Goal: Transaction & Acquisition: Purchase product/service

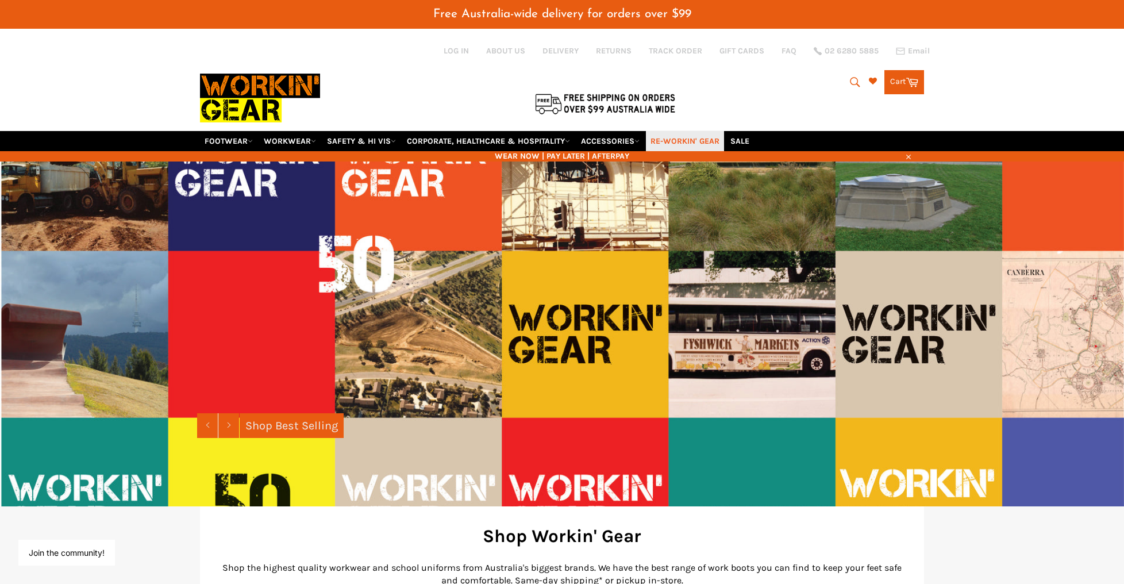
click at [701, 131] on link "RE-WORKIN' GEAR" at bounding box center [685, 141] width 78 height 20
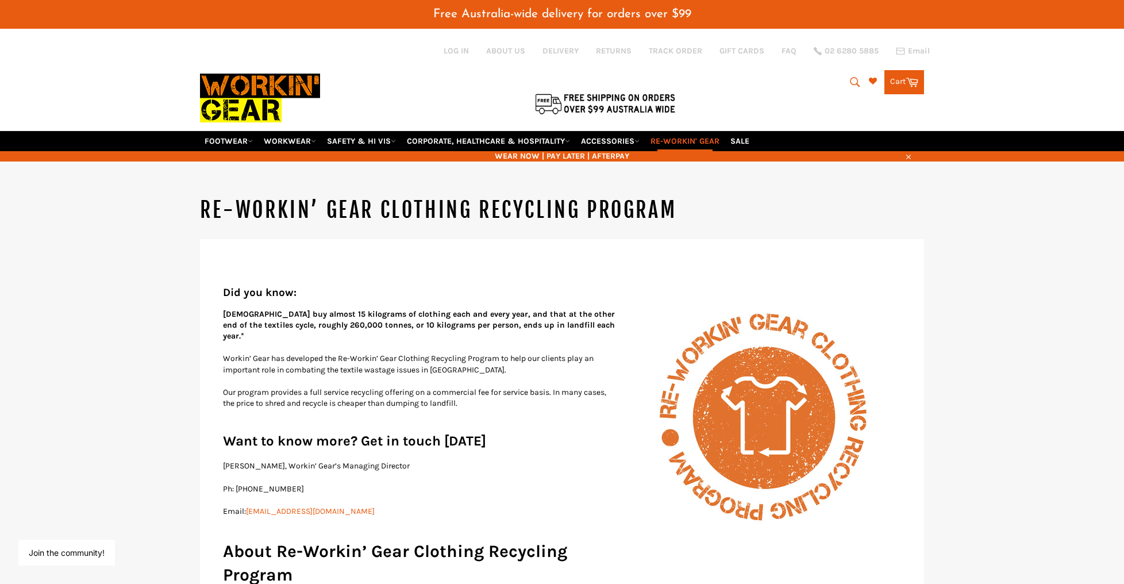
click at [221, 79] on img at bounding box center [260, 98] width 120 height 65
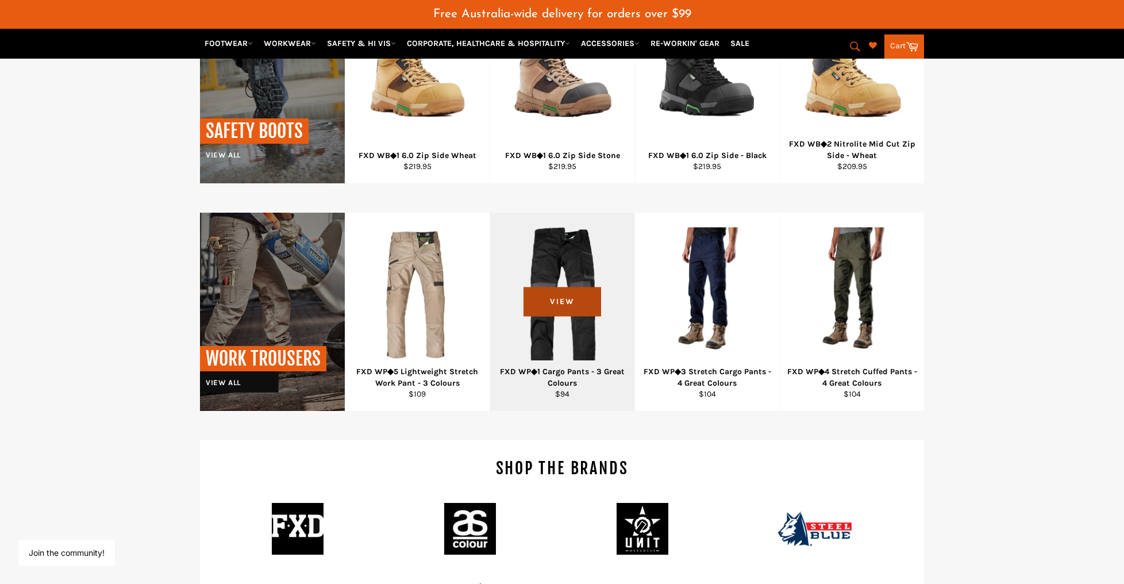
scroll to position [981, 0]
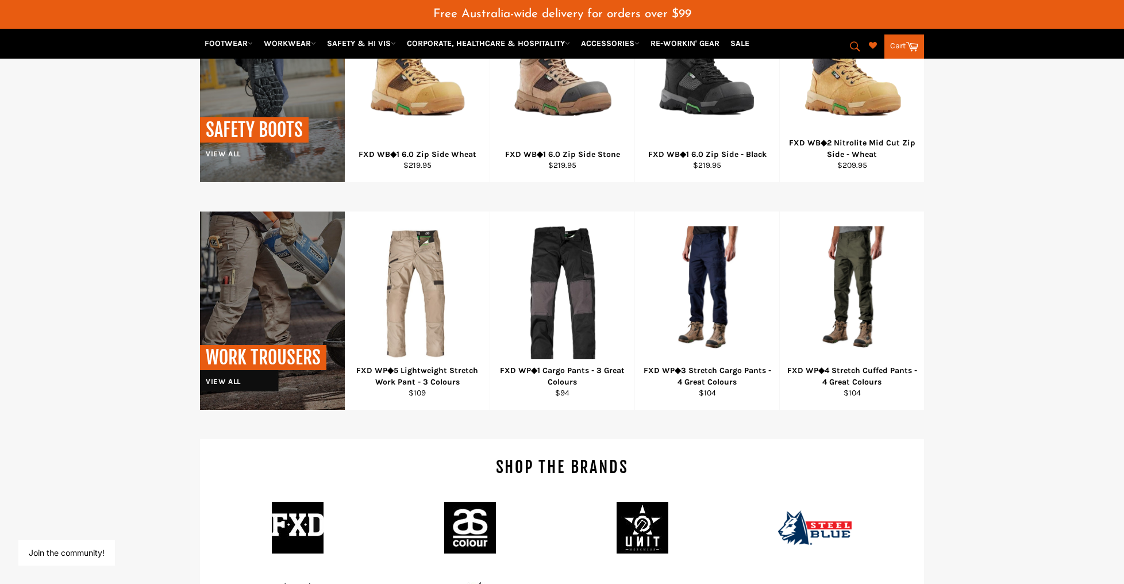
click at [852, 44] on icon "submit" at bounding box center [855, 46] width 13 height 13
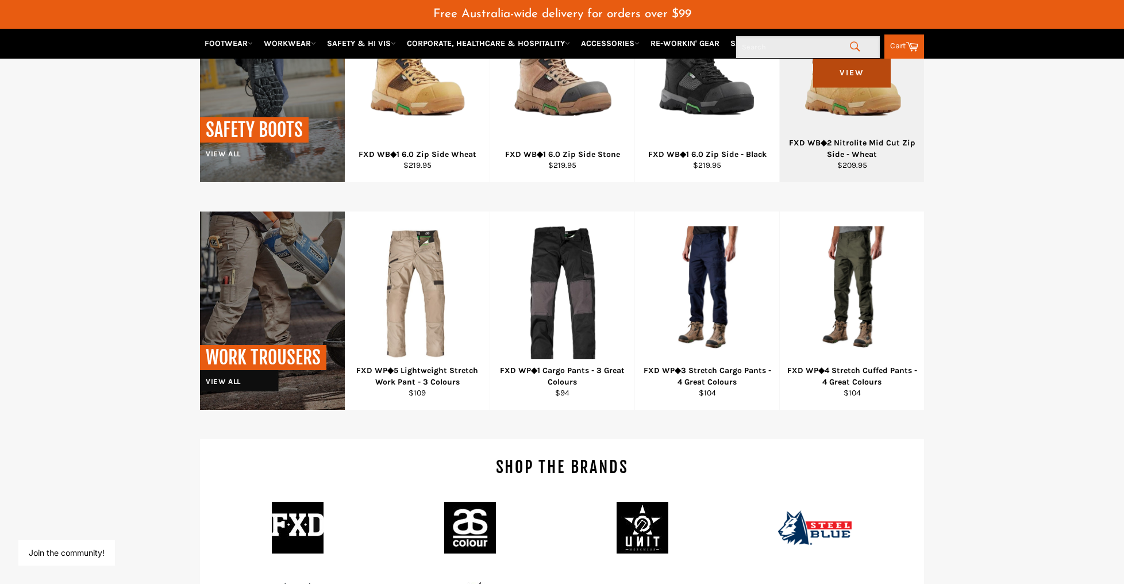
paste input "X-Airflow"
type input "X-Airflow"
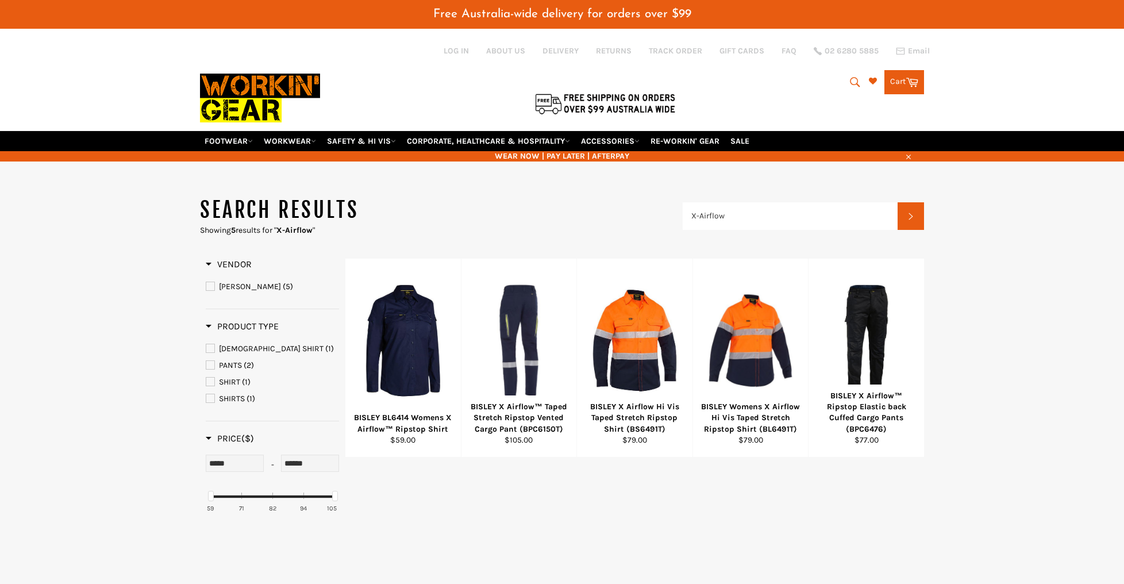
drag, startPoint x: 94, startPoint y: 321, endPoint x: 99, endPoint y: 317, distance: 6.5
click at [96, 319] on main "Search results Showing 5 results for " X-Airflow " X-Airflow Search Refine By V…" at bounding box center [562, 386] width 1124 height 380
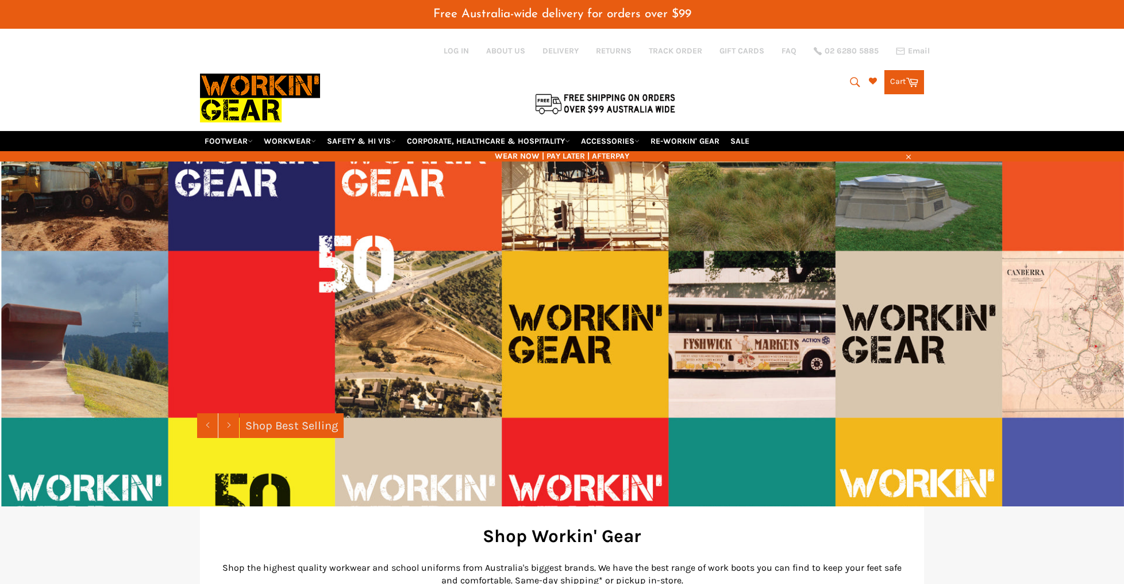
click at [854, 77] on icon "submit" at bounding box center [855, 82] width 10 height 10
paste input "X-Airflow"
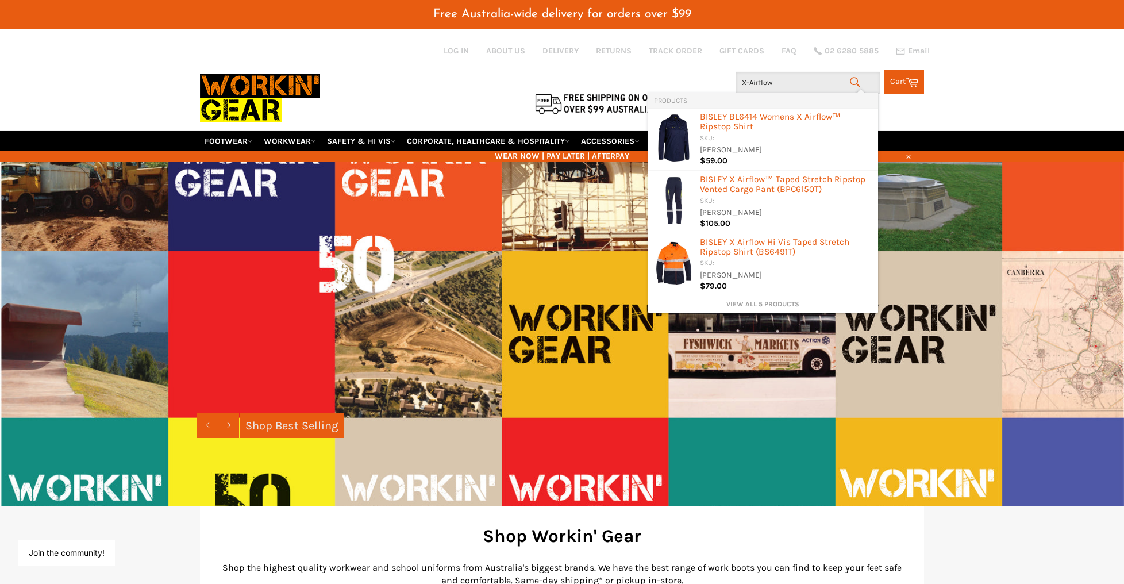
type input "X-Airflow"
click at [853, 76] on icon "submit" at bounding box center [855, 82] width 13 height 13
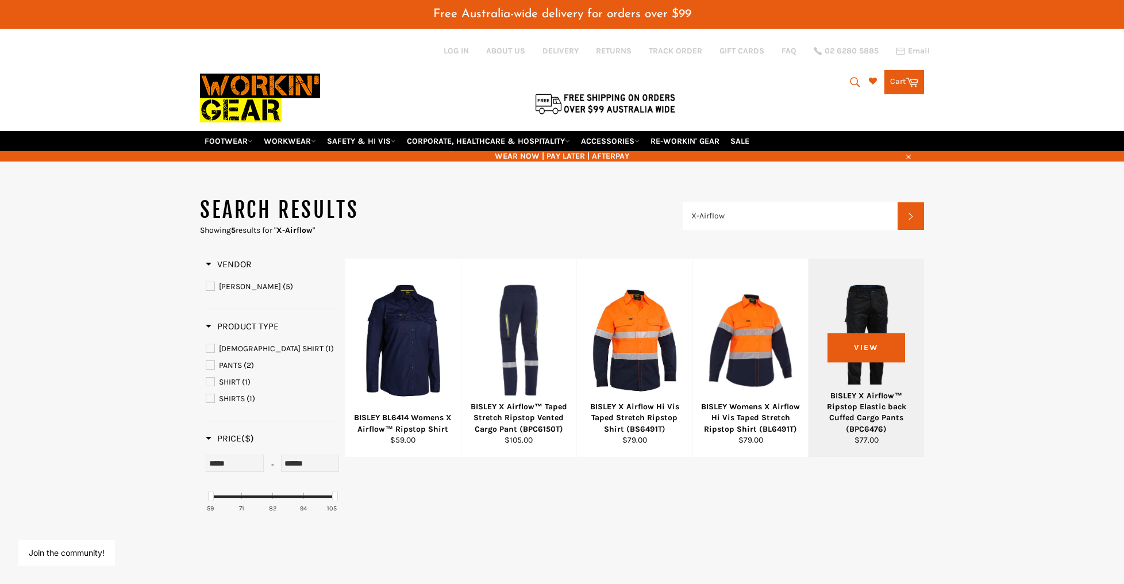
drag, startPoint x: 868, startPoint y: 332, endPoint x: 861, endPoint y: 332, distance: 7.5
click at [868, 332] on div at bounding box center [866, 340] width 87 height 135
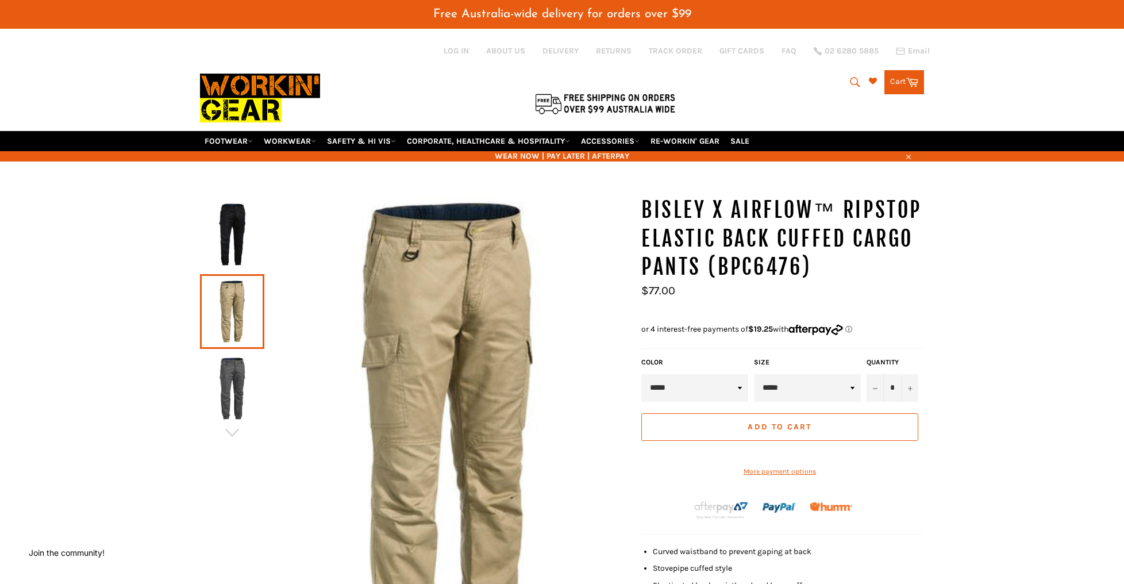
click at [850, 76] on icon "submit" at bounding box center [855, 82] width 13 height 13
type input "bisley"
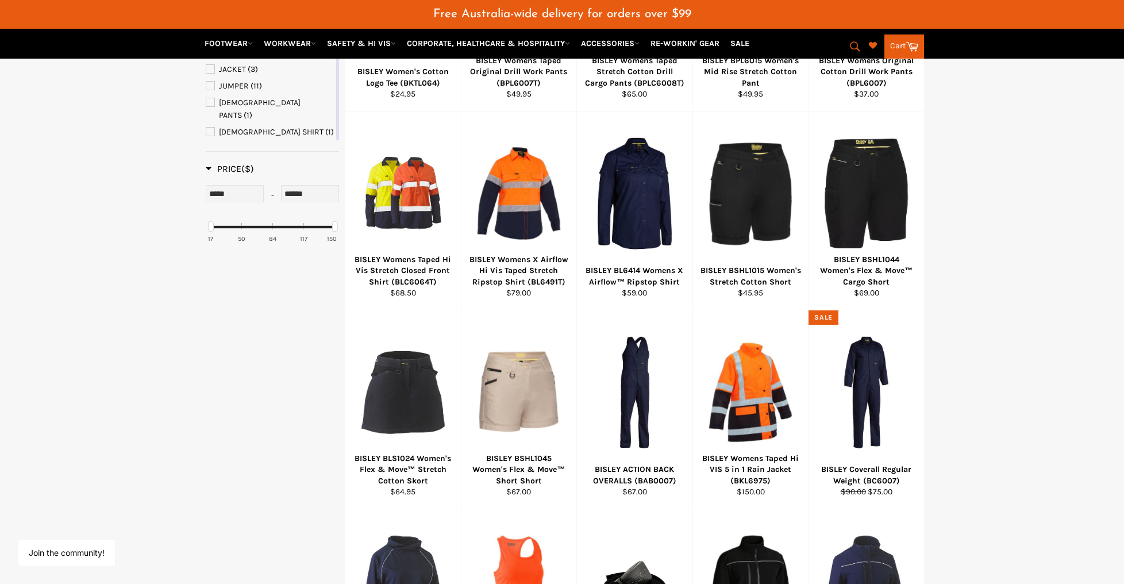
scroll to position [349, 0]
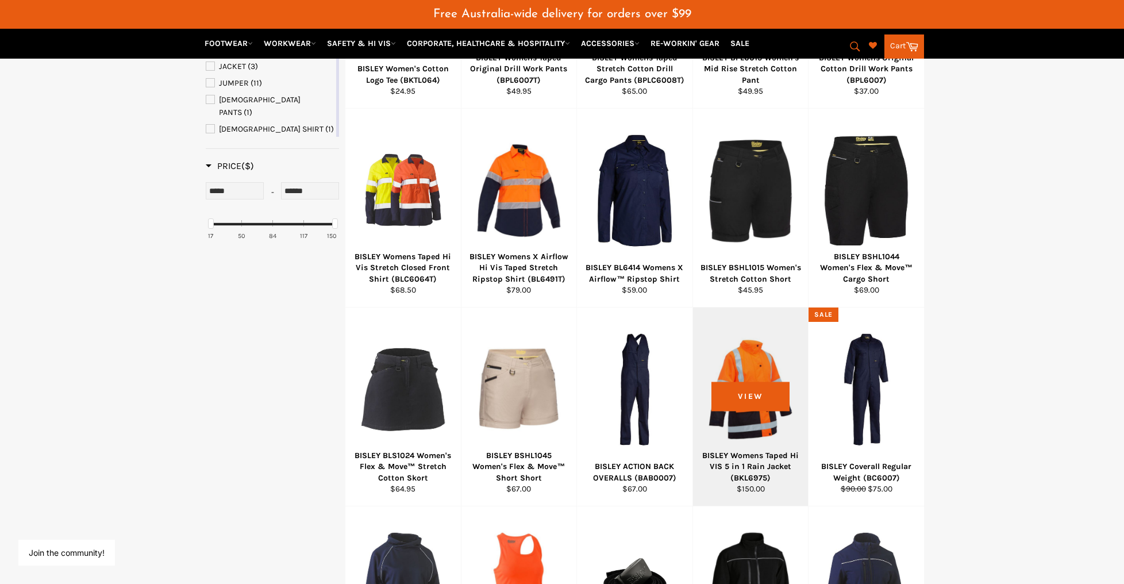
click at [752, 382] on div at bounding box center [750, 389] width 87 height 135
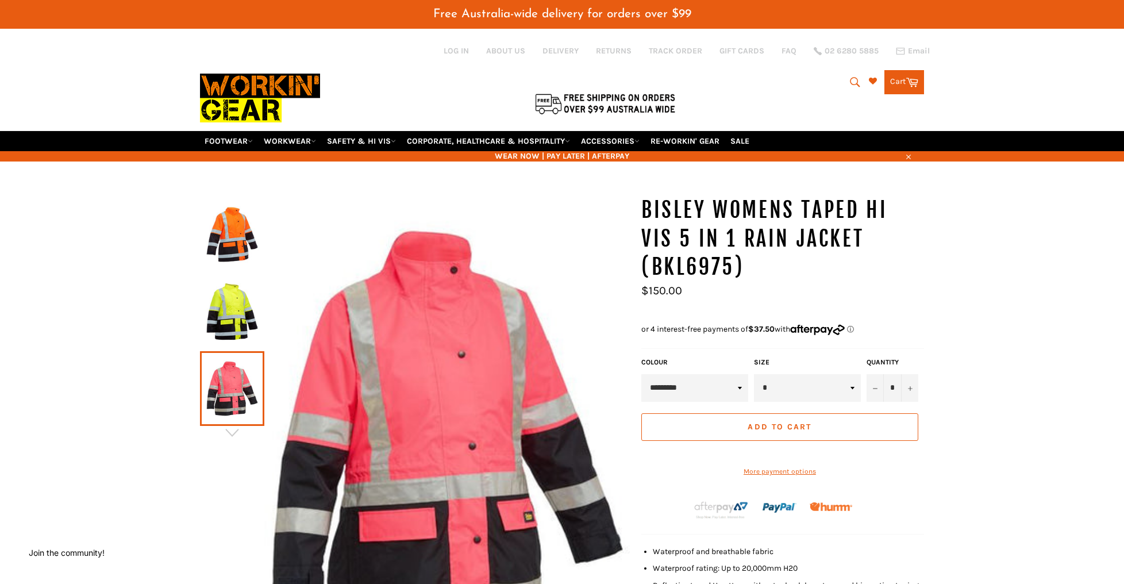
click at [222, 72] on img at bounding box center [260, 98] width 120 height 65
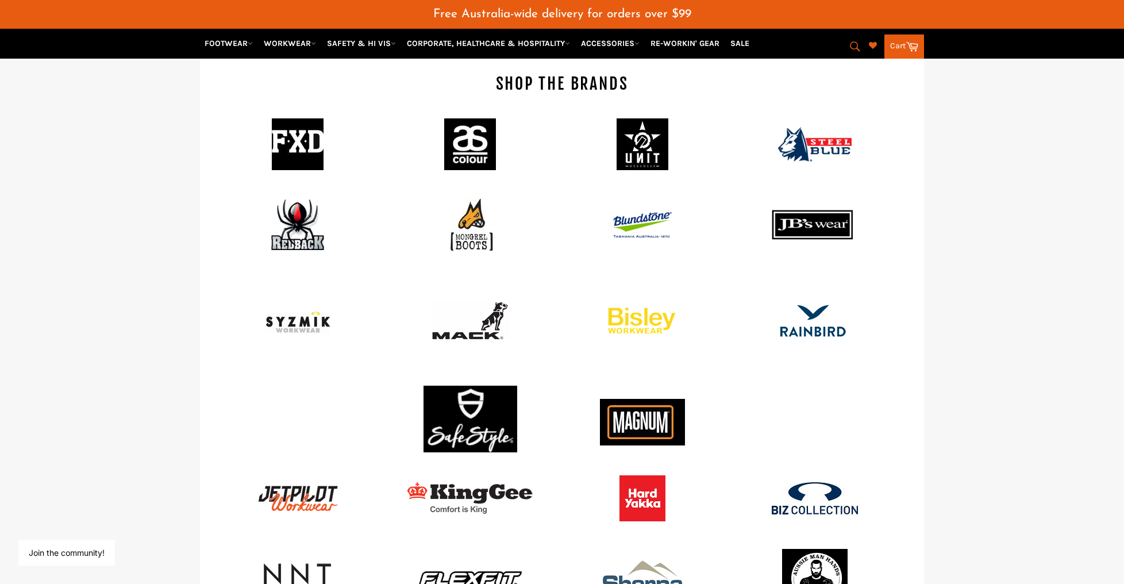
scroll to position [1395, 0]
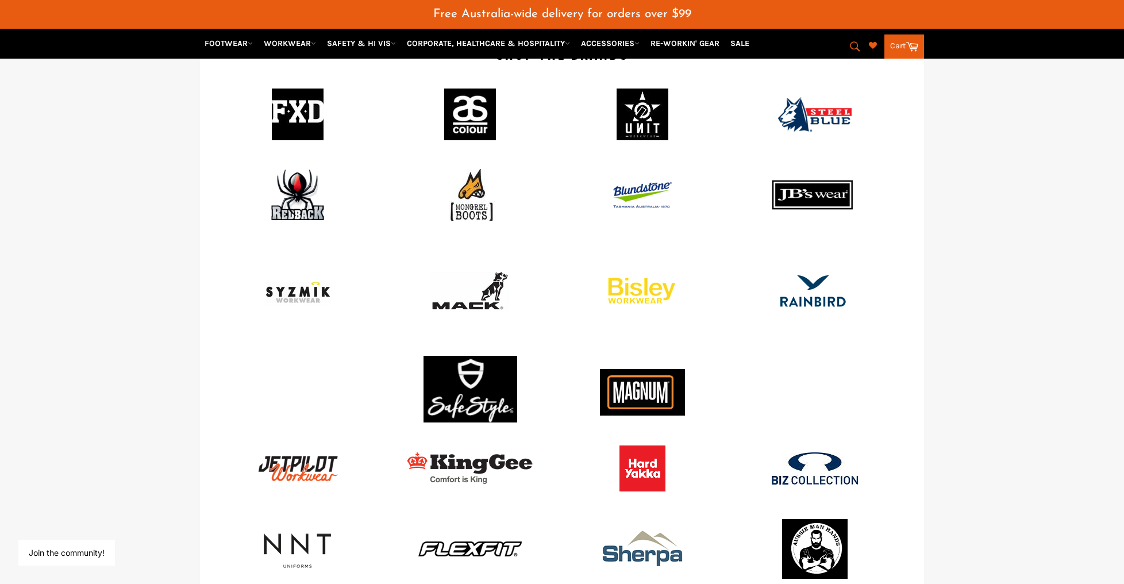
click at [484, 356] on img at bounding box center [470, 392] width 94 height 73
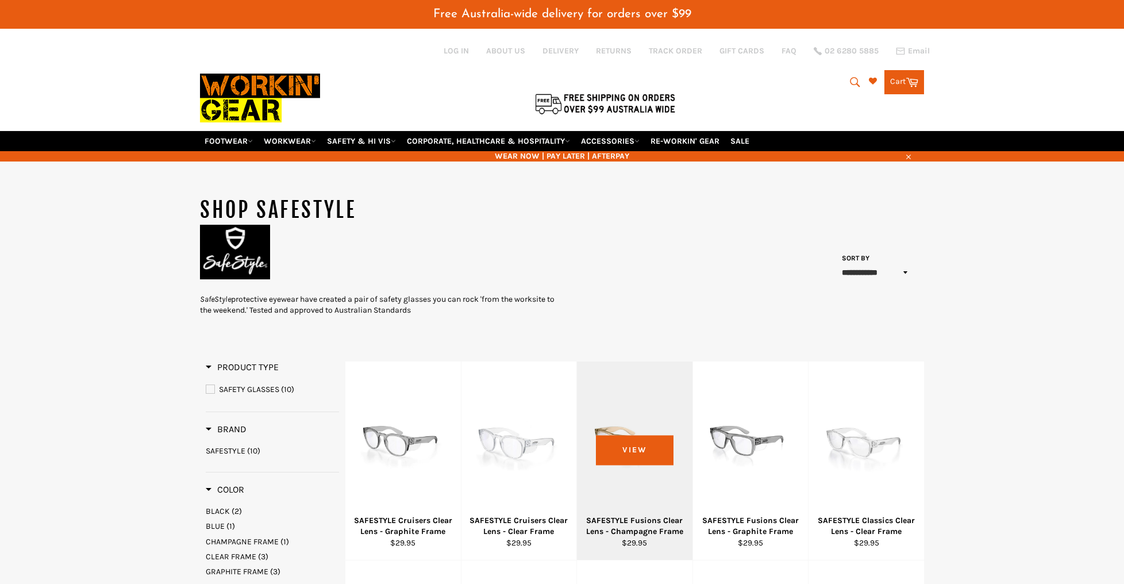
click at [649, 413] on div at bounding box center [634, 443] width 87 height 135
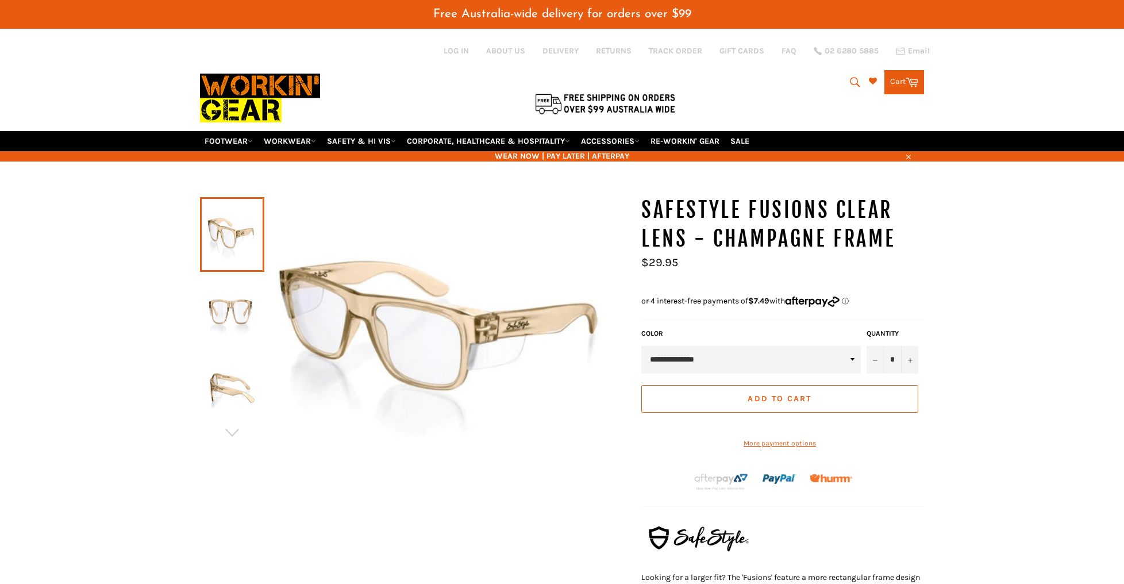
scroll to position [398, 0]
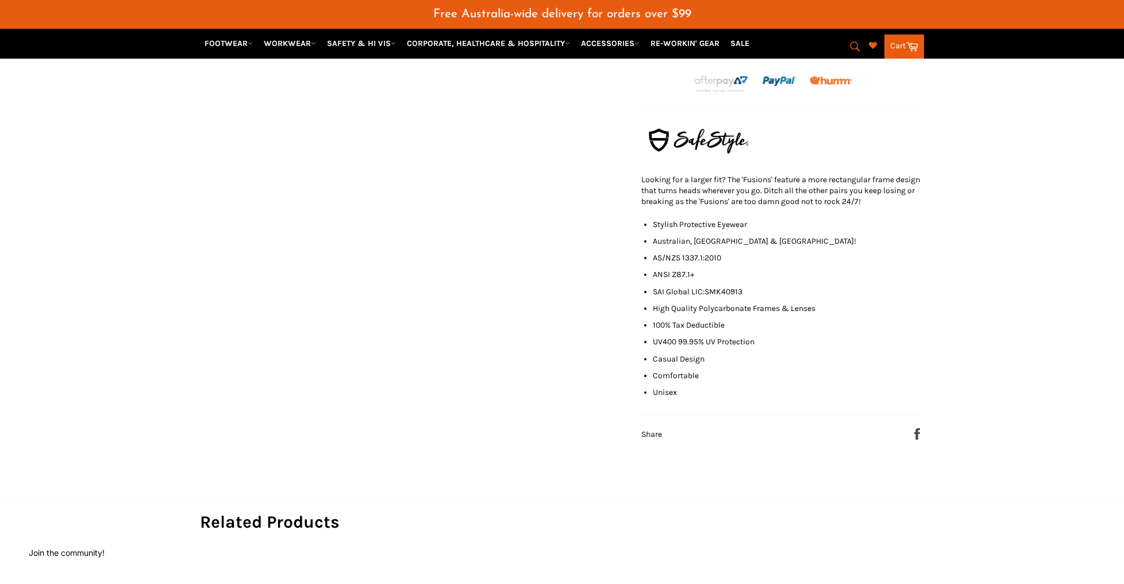
click at [696, 140] on img at bounding box center [698, 140] width 115 height 40
click at [852, 47] on icon "submit" at bounding box center [855, 46] width 13 height 13
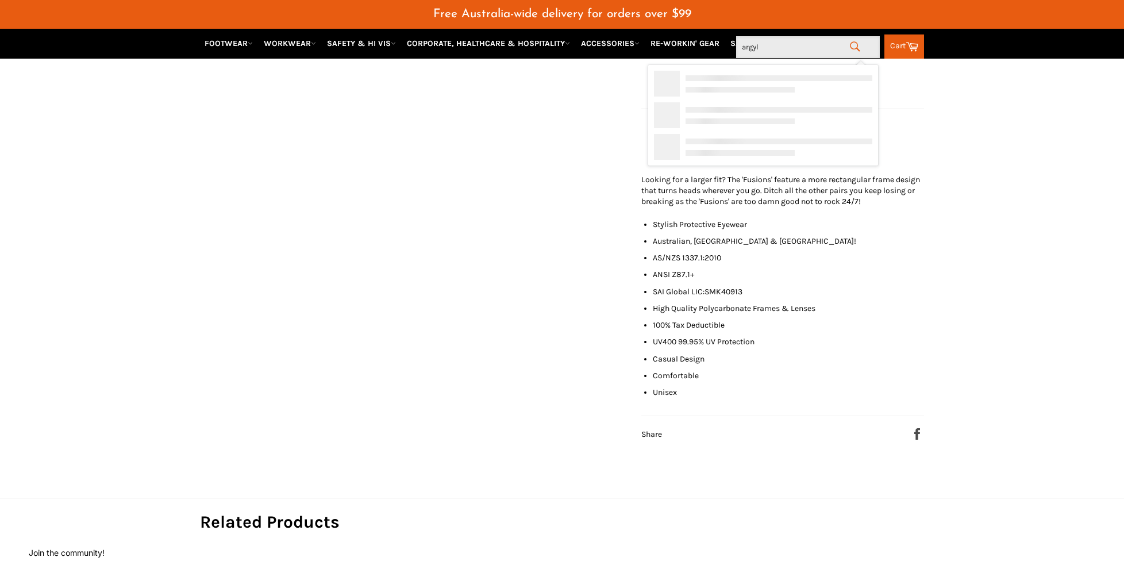
type input "argyle"
